Goal: Navigation & Orientation: Understand site structure

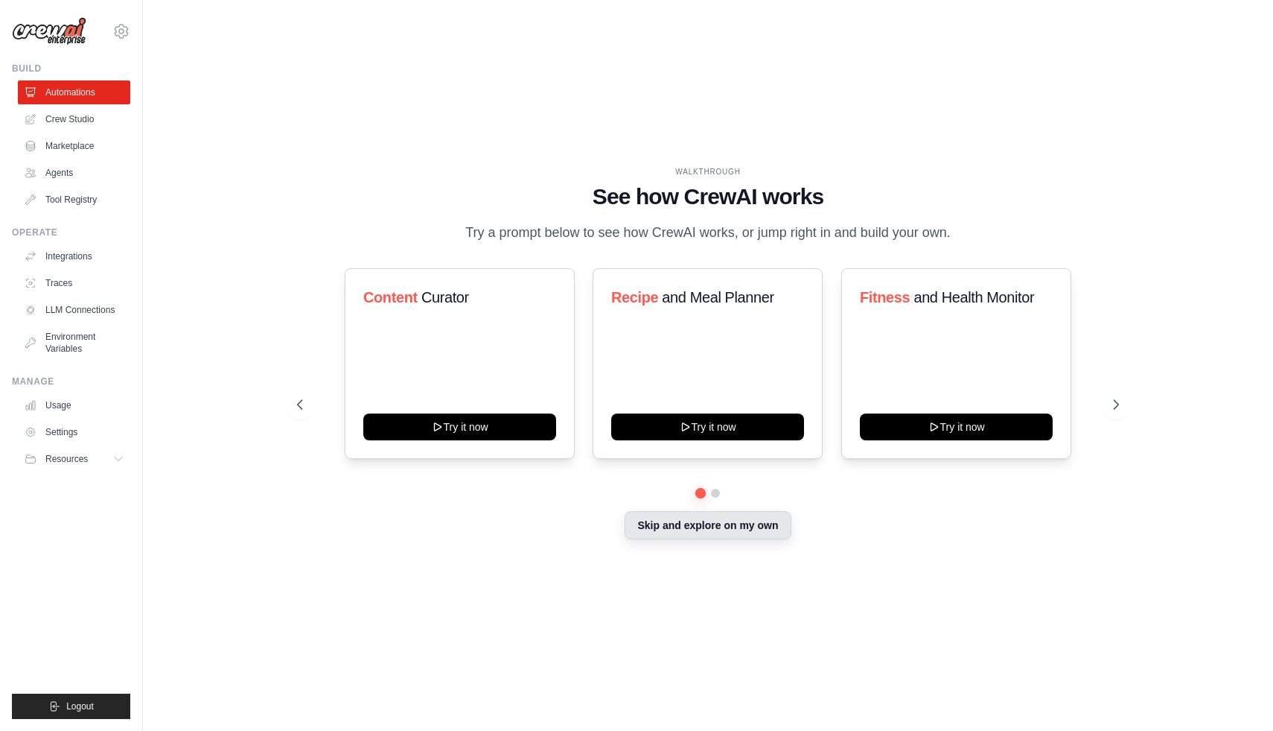
click at [719, 531] on button "Skip and explore on my own" at bounding box center [708, 525] width 166 height 28
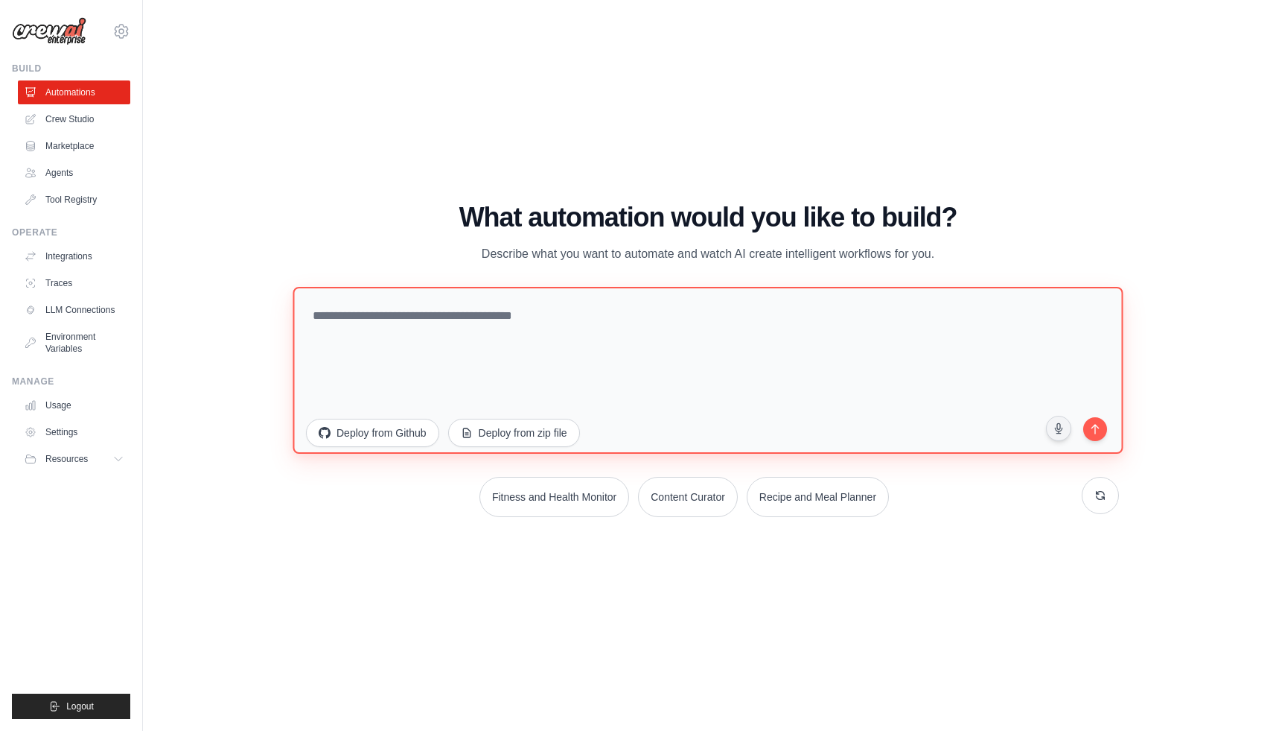
click at [608, 372] on textarea at bounding box center [708, 369] width 830 height 167
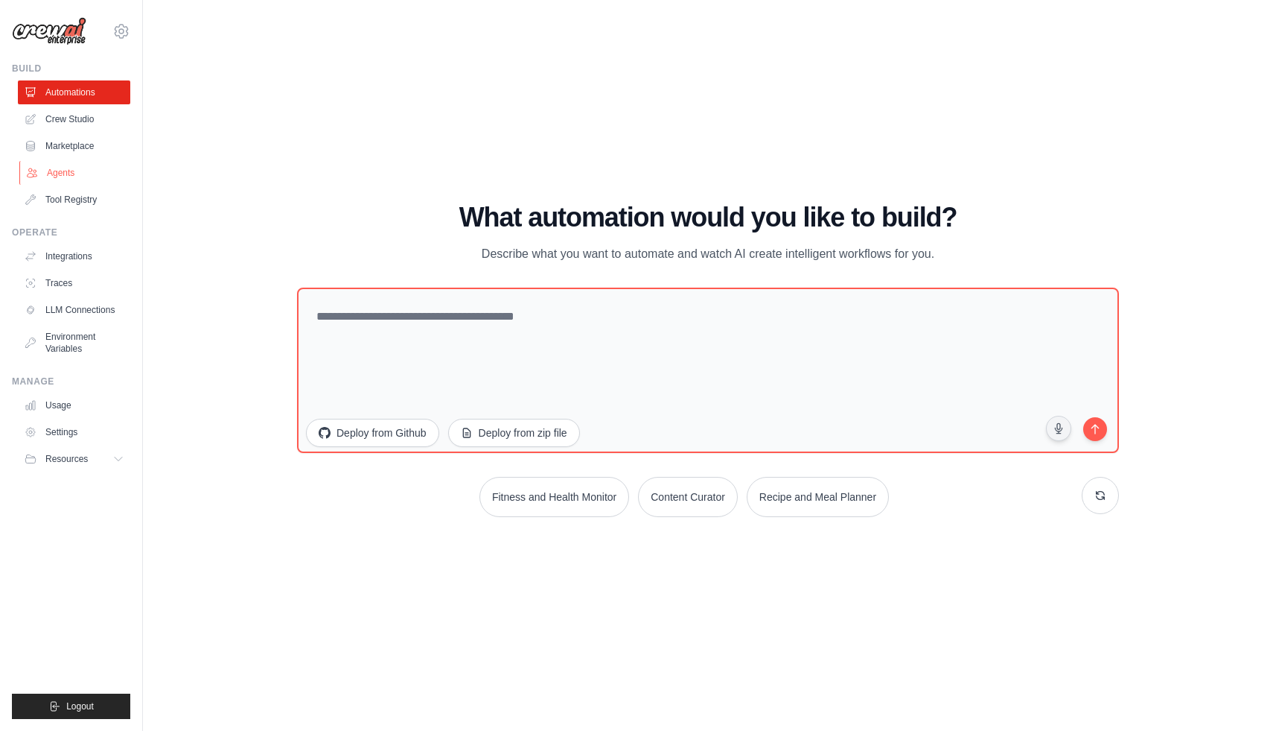
click at [76, 168] on link "Agents" at bounding box center [75, 173] width 112 height 24
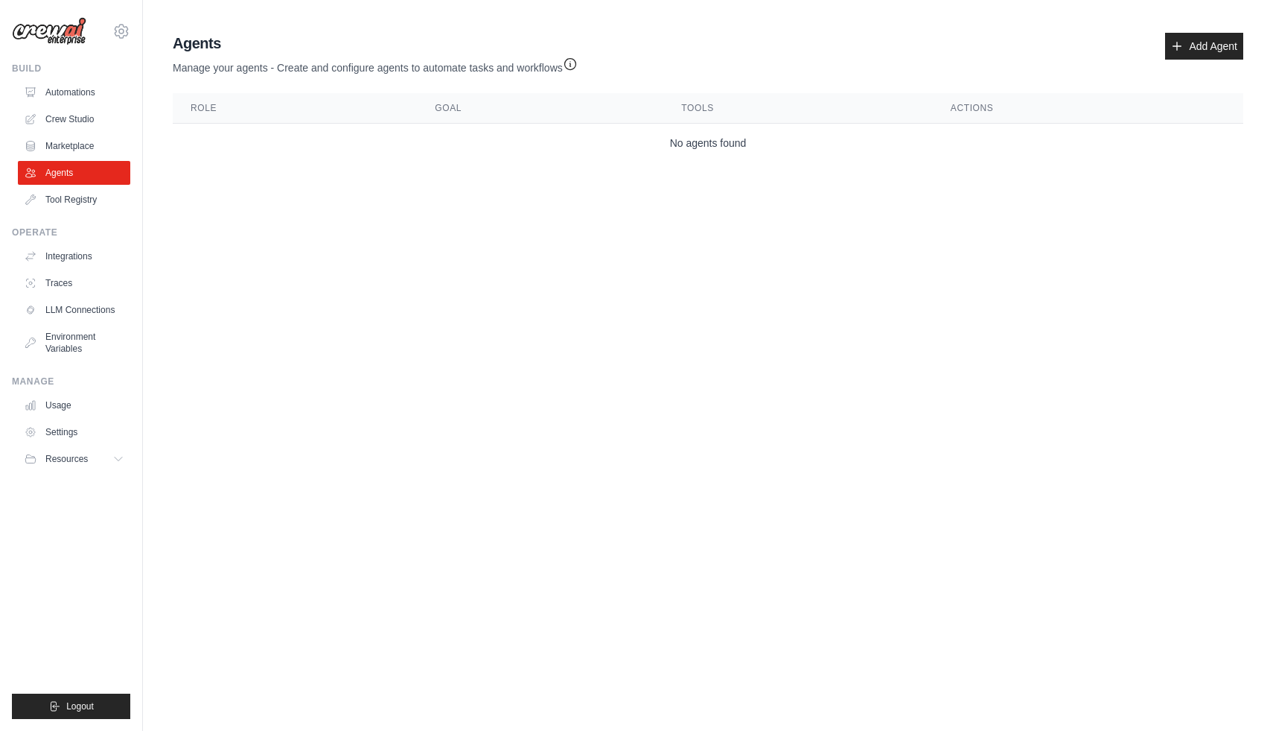
click at [244, 101] on th "Role" at bounding box center [295, 108] width 244 height 31
click at [72, 86] on link "Automations" at bounding box center [75, 92] width 112 height 24
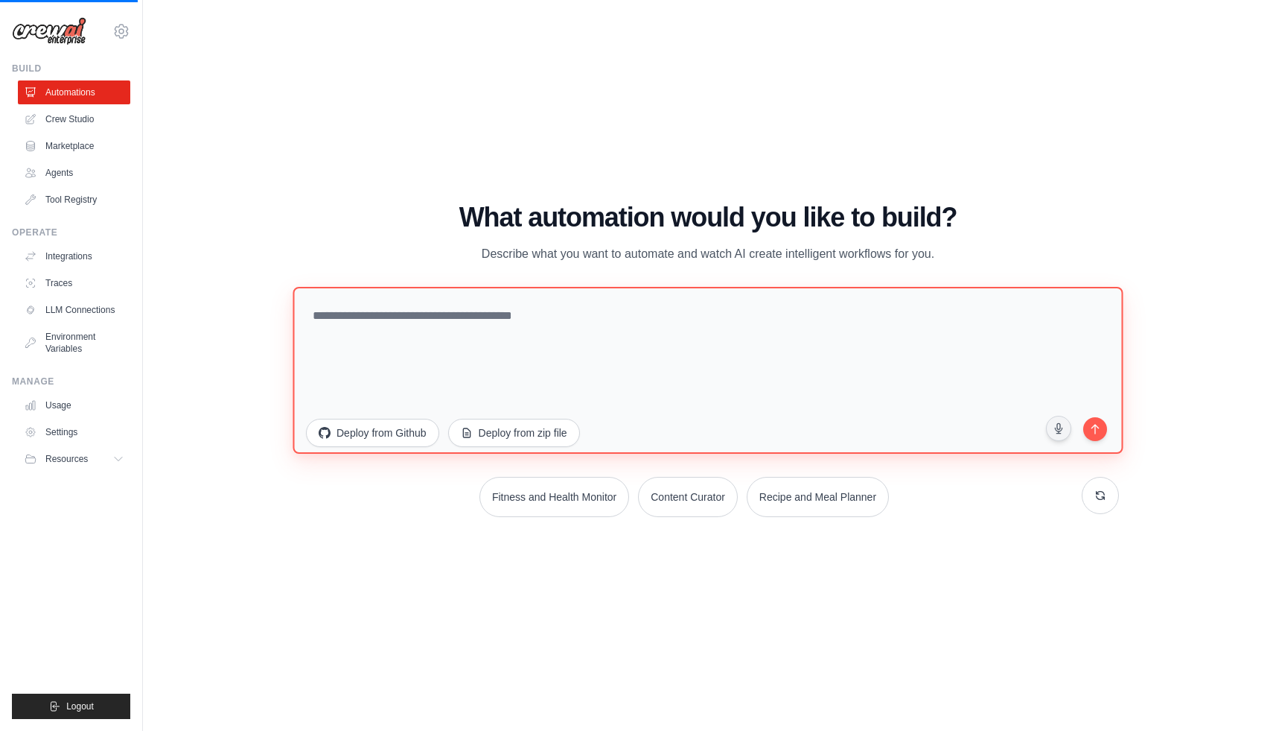
click at [397, 326] on textarea at bounding box center [708, 369] width 830 height 167
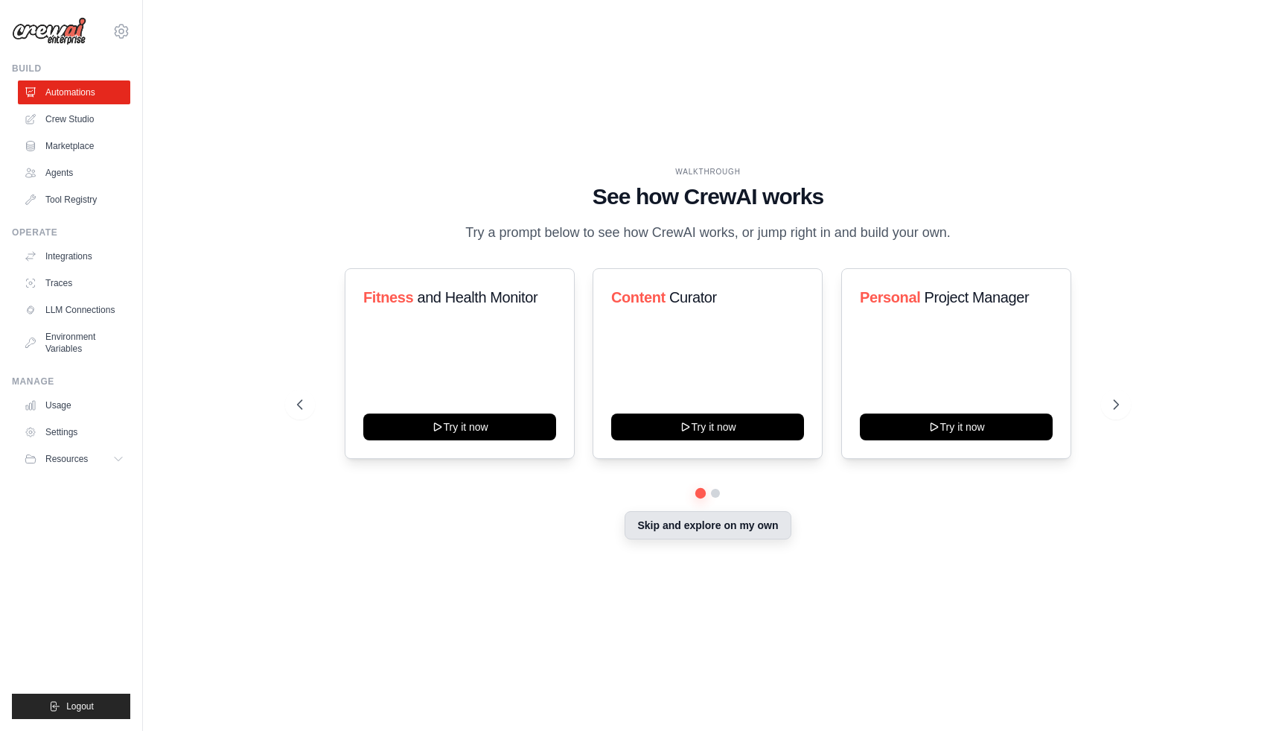
click at [733, 527] on button "Skip and explore on my own" at bounding box center [708, 525] width 166 height 28
